Goal: Complete application form

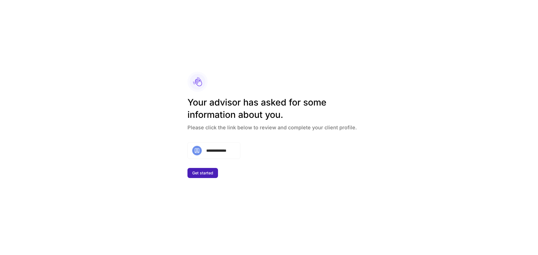
click at [199, 171] on div "Get started" at bounding box center [202, 173] width 21 height 6
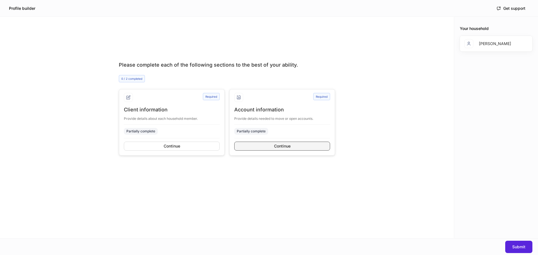
click at [277, 148] on div "Continue" at bounding box center [282, 146] width 17 height 6
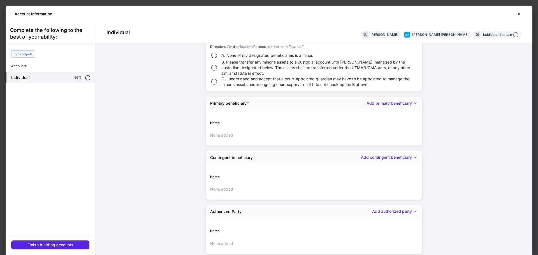
scroll to position [17, 0]
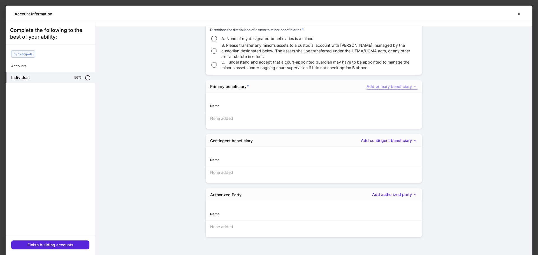
click at [413, 87] on icon "button" at bounding box center [415, 86] width 4 height 4
drag, startPoint x: 477, startPoint y: 145, endPoint x: 447, endPoint y: 140, distance: 30.5
click at [476, 145] on div at bounding box center [269, 127] width 538 height 255
click at [395, 139] on div "Add contingent beneficiary" at bounding box center [389, 141] width 57 height 6
click at [426, 144] on div at bounding box center [269, 127] width 538 height 255
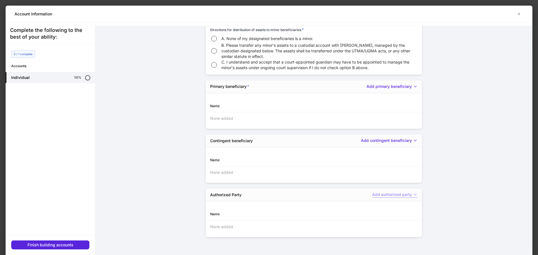
click at [402, 192] on div "Add authorized party" at bounding box center [394, 195] width 45 height 6
click at [405, 139] on div at bounding box center [269, 127] width 538 height 255
click at [405, 139] on div "Add contingent beneficiary" at bounding box center [389, 141] width 57 height 6
click at [400, 97] on div at bounding box center [269, 127] width 538 height 255
click at [397, 89] on div "Add primary beneficiary" at bounding box center [391, 87] width 51 height 6
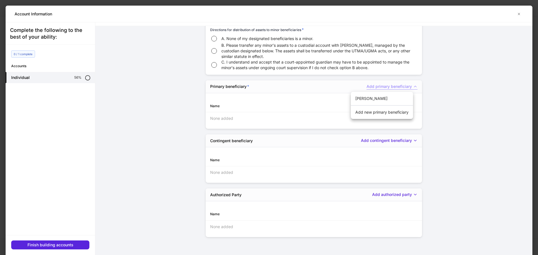
click at [397, 89] on div at bounding box center [269, 127] width 538 height 255
click at [398, 90] on div "Primary beneficiary * Add primary beneficiary" at bounding box center [313, 86] width 216 height 13
click at [399, 88] on div "Add primary beneficiary" at bounding box center [391, 87] width 51 height 6
drag, startPoint x: 490, startPoint y: 101, endPoint x: 486, endPoint y: 104, distance: 5.4
click at [490, 101] on div at bounding box center [269, 127] width 538 height 255
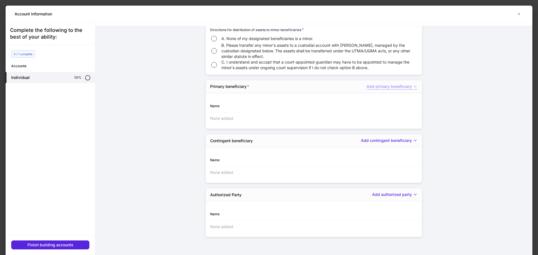
click at [396, 84] on div "Add primary beneficiary" at bounding box center [391, 87] width 51 height 6
drag, startPoint x: 458, startPoint y: 123, endPoint x: 435, endPoint y: 116, distance: 24.4
click at [456, 122] on div at bounding box center [269, 127] width 538 height 255
click at [384, 88] on div "Add primary beneficiary" at bounding box center [391, 87] width 51 height 6
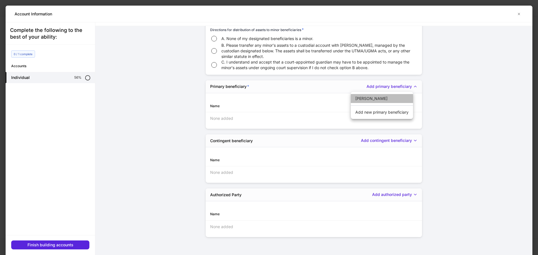
click at [378, 98] on li "[PERSON_NAME]" at bounding box center [382, 98] width 62 height 9
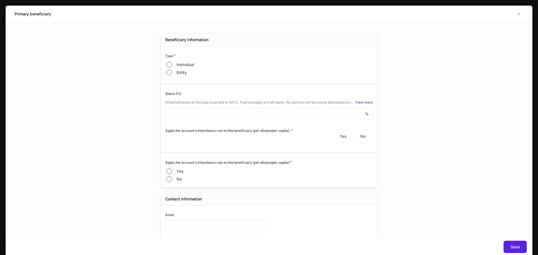
type input "**********"
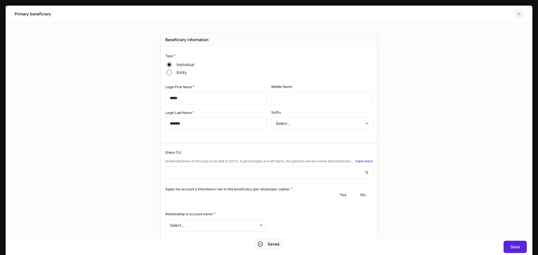
click at [517, 13] on icon "button" at bounding box center [518, 14] width 4 height 4
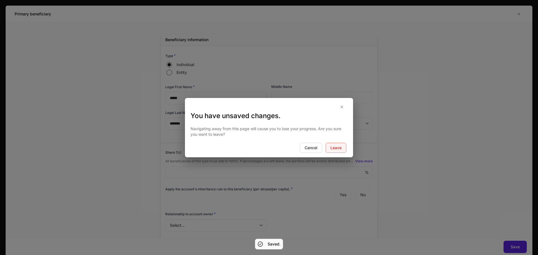
click at [332, 153] on button "Leave" at bounding box center [335, 148] width 21 height 10
